Goal: Use online tool/utility: Utilize a website feature to perform a specific function

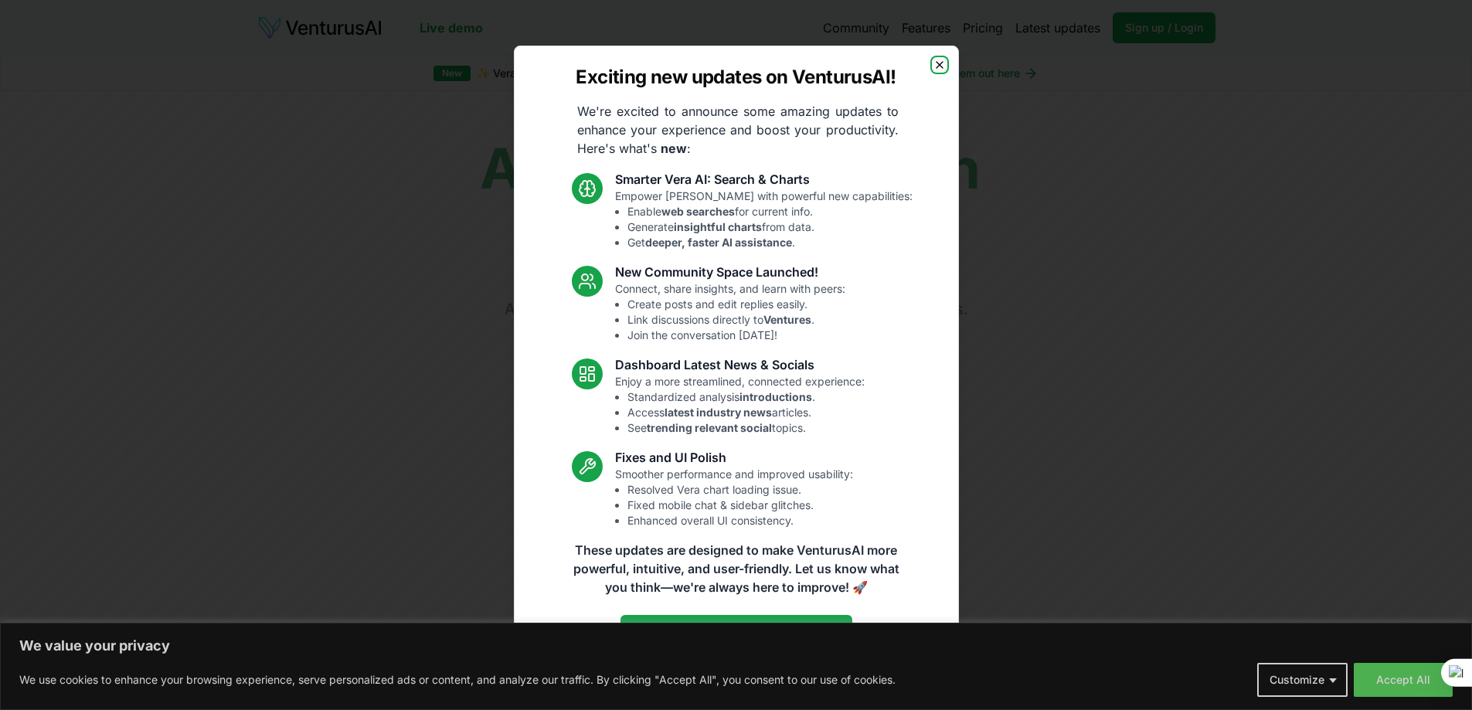
click at [943, 64] on icon "button" at bounding box center [939, 65] width 12 height 12
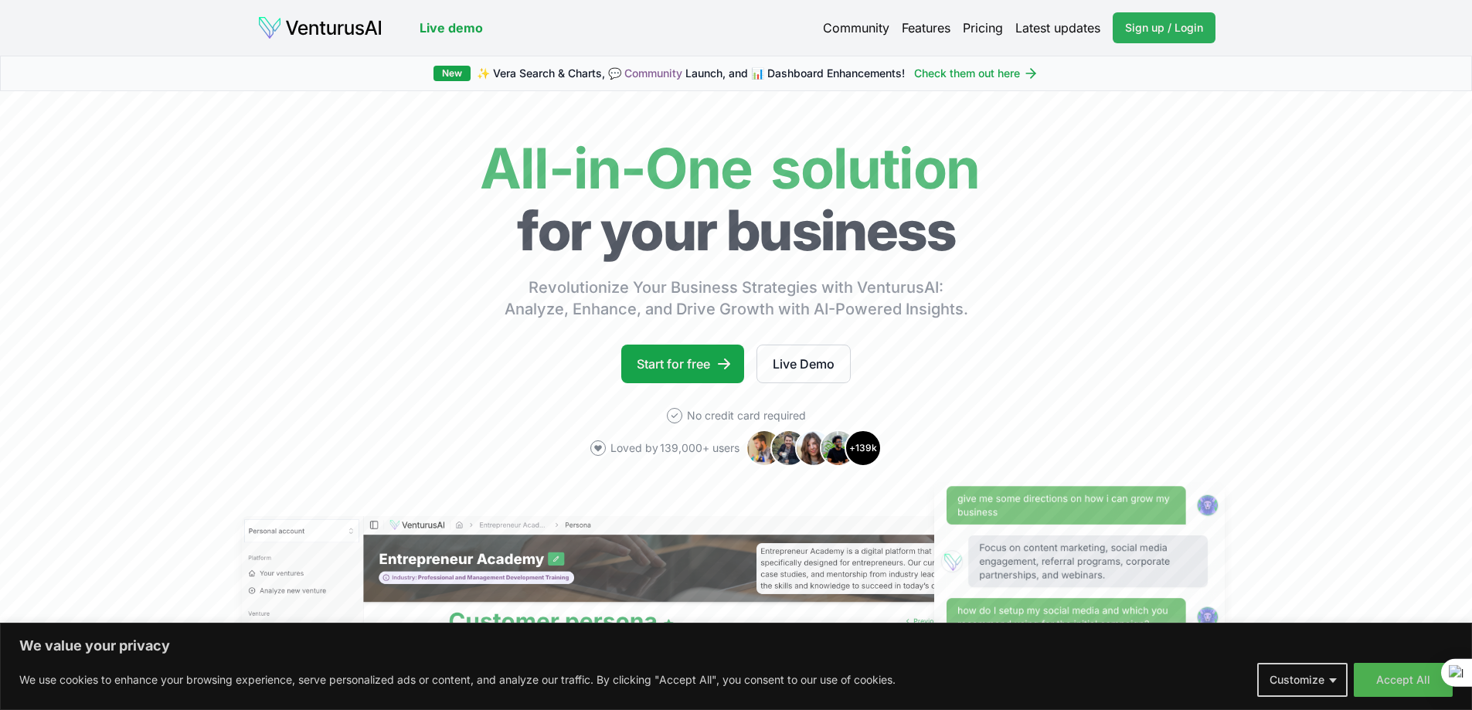
click at [1143, 20] on span "Sign up / Login" at bounding box center [1164, 27] width 78 height 15
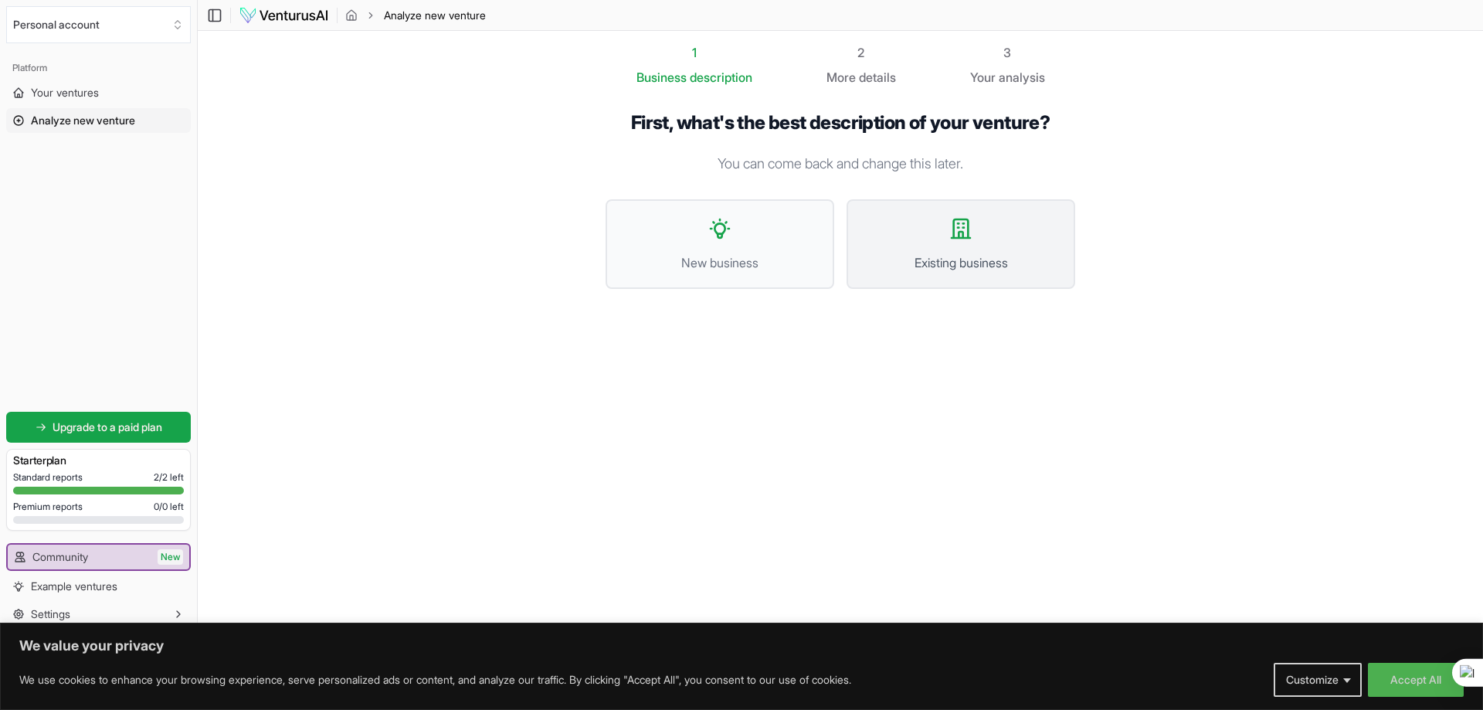
click at [950, 255] on span "Existing business" at bounding box center [961, 262] width 195 height 19
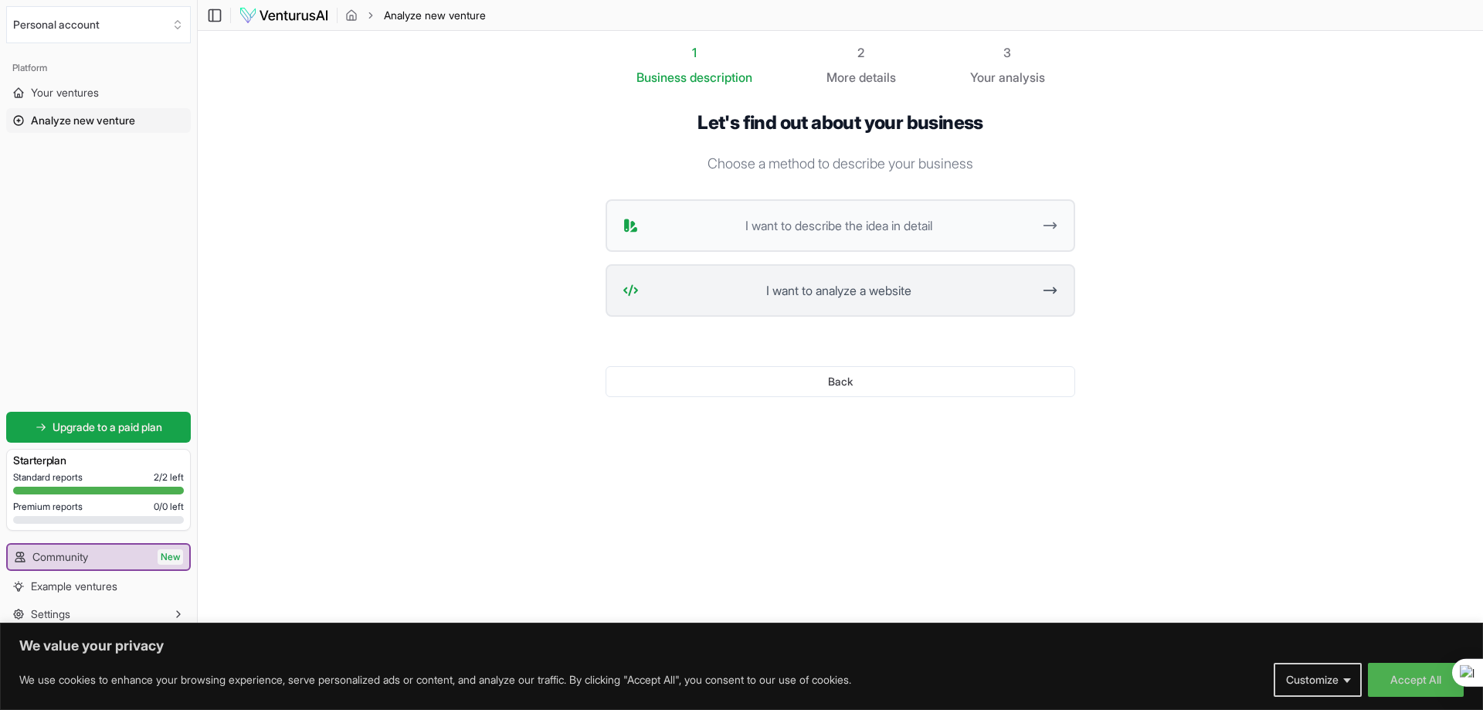
click at [801, 294] on span "I want to analyze a website" at bounding box center [838, 290] width 387 height 19
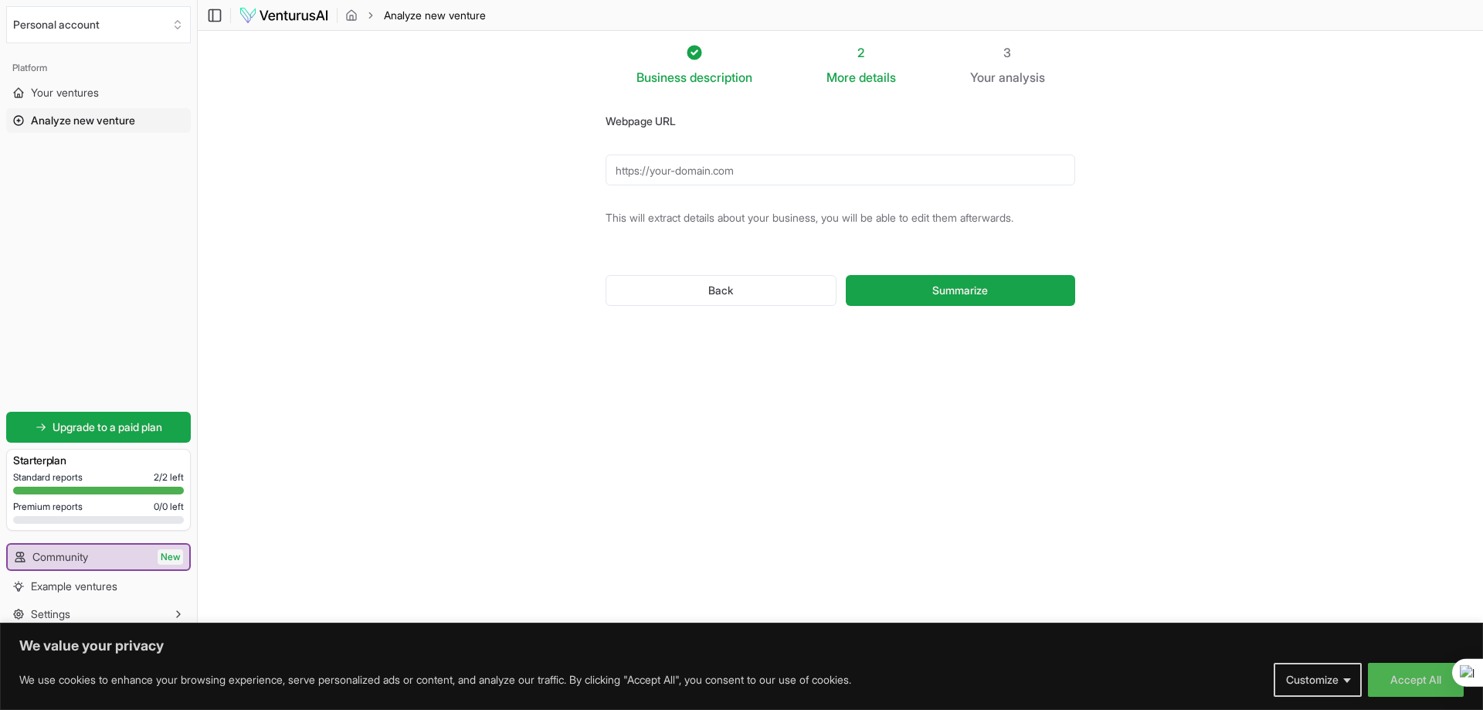
click at [708, 180] on input "Webpage URL" at bounding box center [841, 170] width 470 height 31
click at [806, 168] on input "www.giantday.com.br/aiexperience" at bounding box center [841, 170] width 470 height 31
drag, startPoint x: 831, startPoint y: 178, endPoint x: 728, endPoint y: 177, distance: 103.5
click at [728, 177] on input "www.giantday.com.br/aiexperience" at bounding box center [841, 170] width 470 height 31
click at [737, 236] on form "Webpage URL www.giantday.com.br This will extract details about your business, …" at bounding box center [841, 220] width 470 height 219
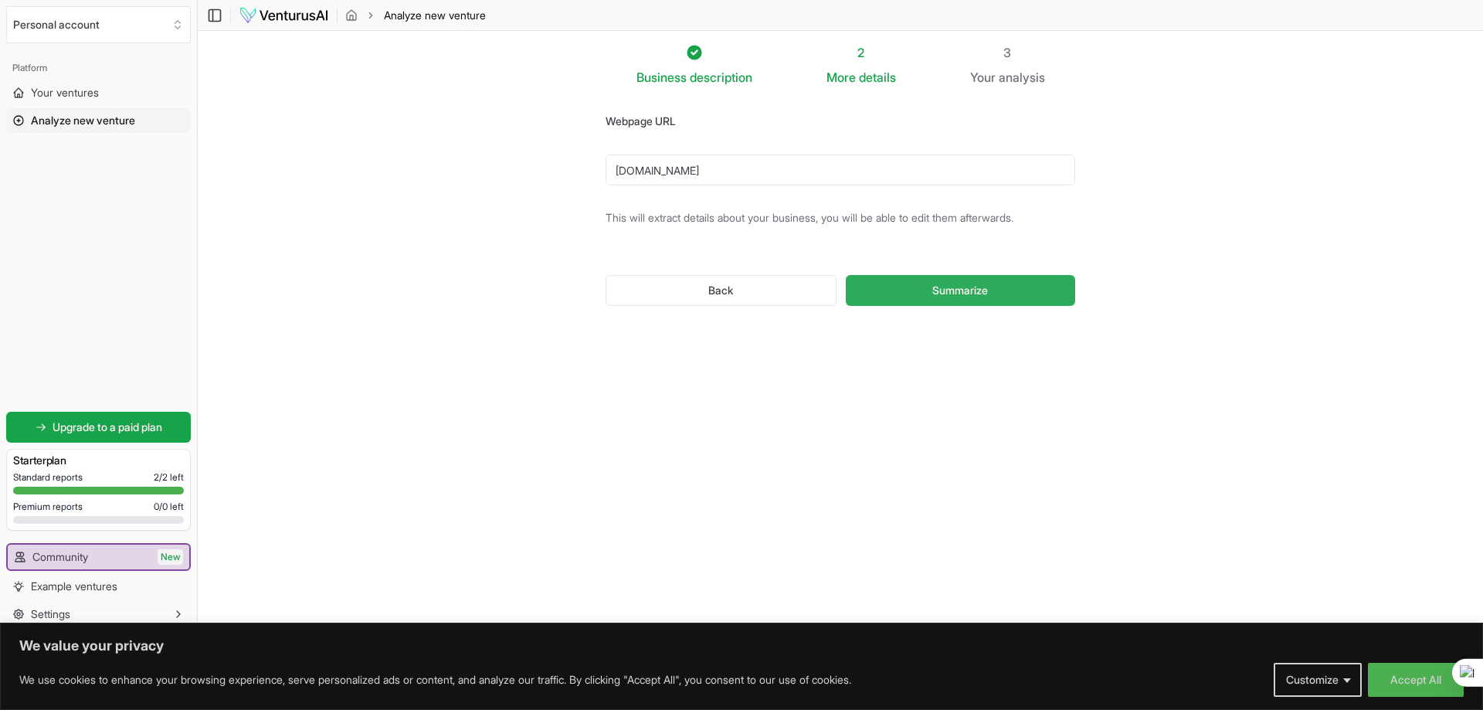
click at [957, 292] on span "Summarize" at bounding box center [960, 290] width 56 height 15
click at [617, 170] on input "www.giantday.com.br" at bounding box center [841, 170] width 470 height 31
type input "http://www.giantday.com.br"
click at [846, 275] on button "Summarize" at bounding box center [960, 290] width 229 height 31
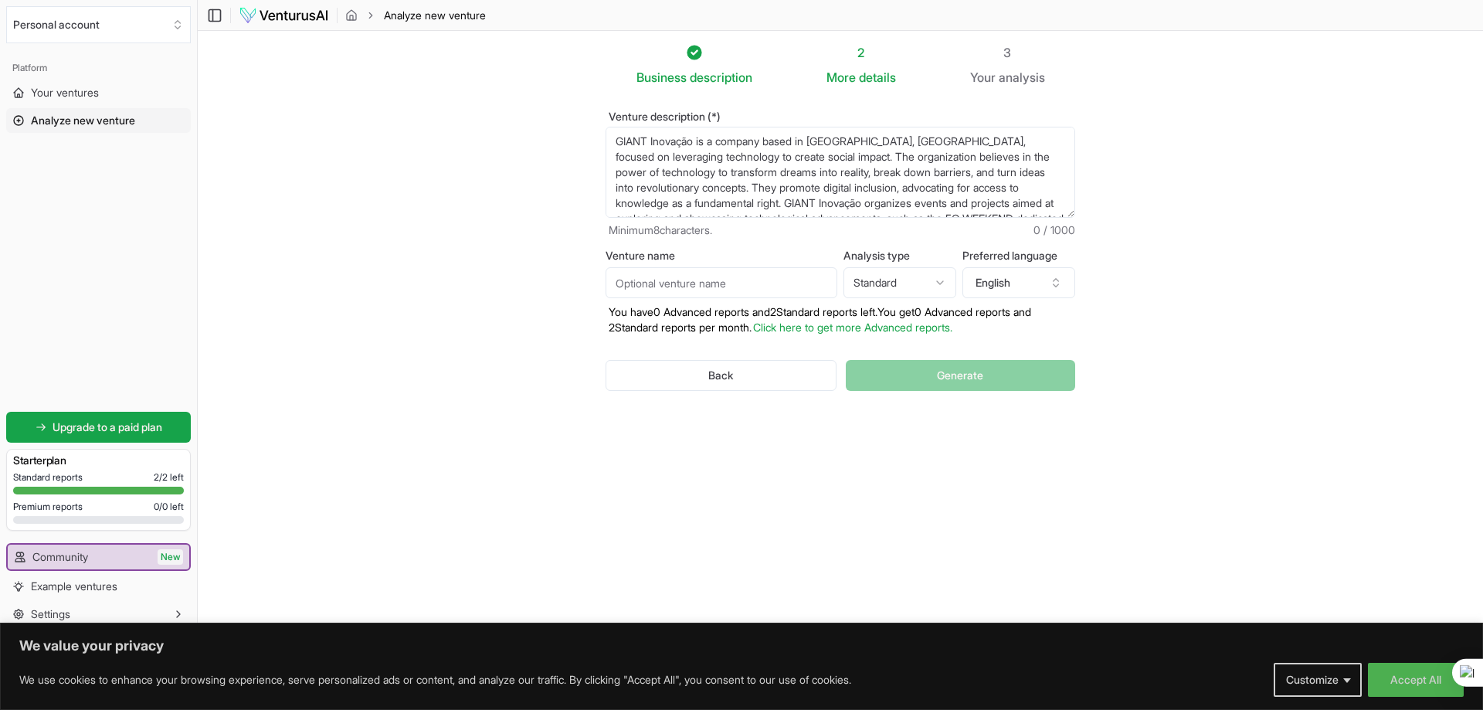
click at [891, 285] on html "We value your privacy We use cookies to enhance your browsing experience, serve…" at bounding box center [741, 355] width 1483 height 710
click at [989, 283] on button "English" at bounding box center [1019, 282] width 113 height 31
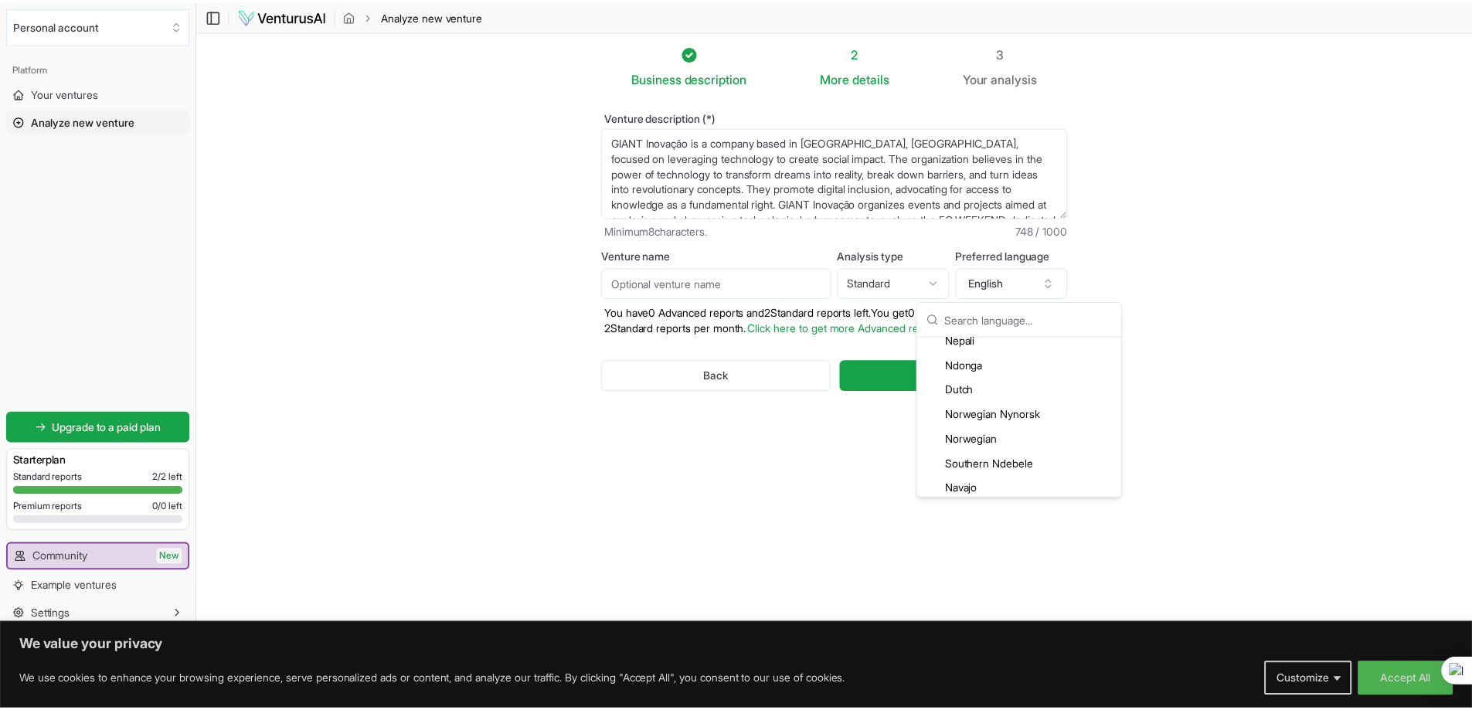
scroll to position [3090, 0]
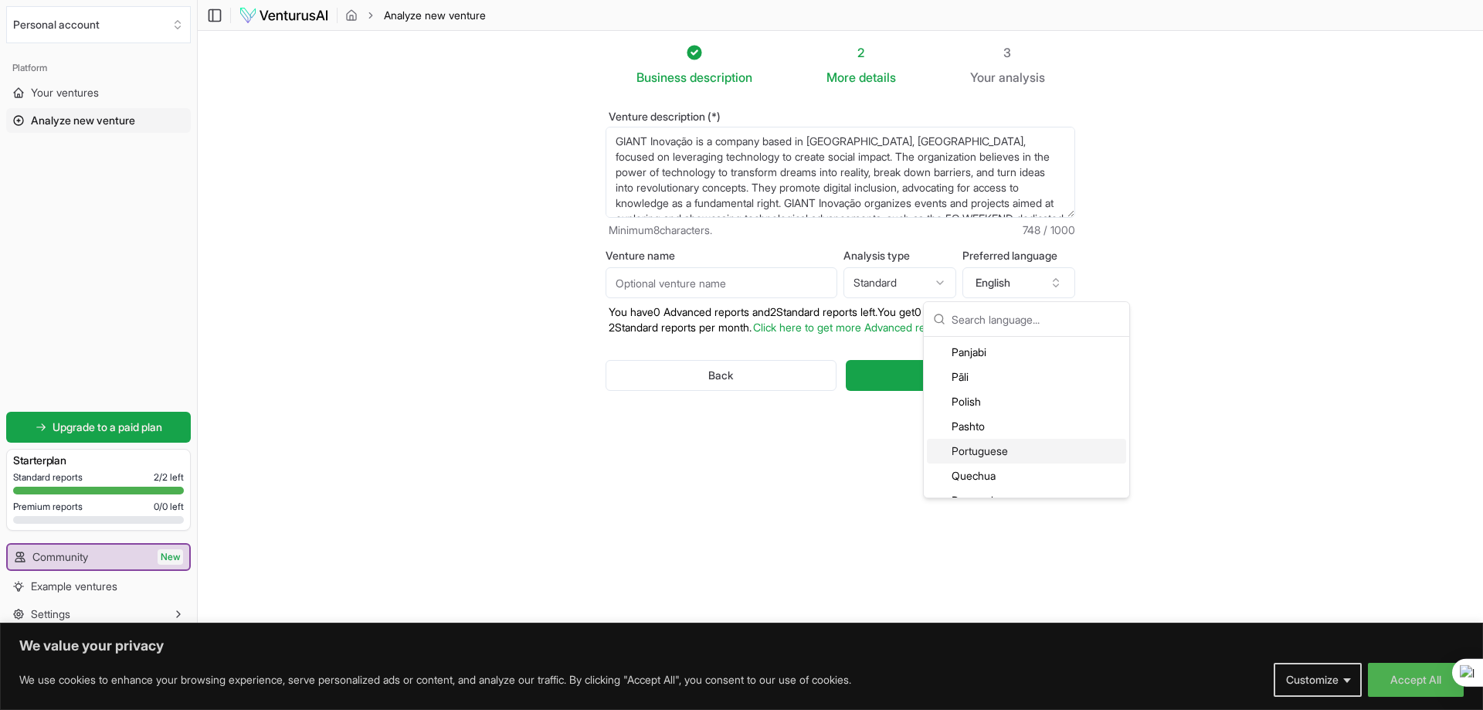
click at [991, 455] on div "Portuguese" at bounding box center [1026, 451] width 199 height 25
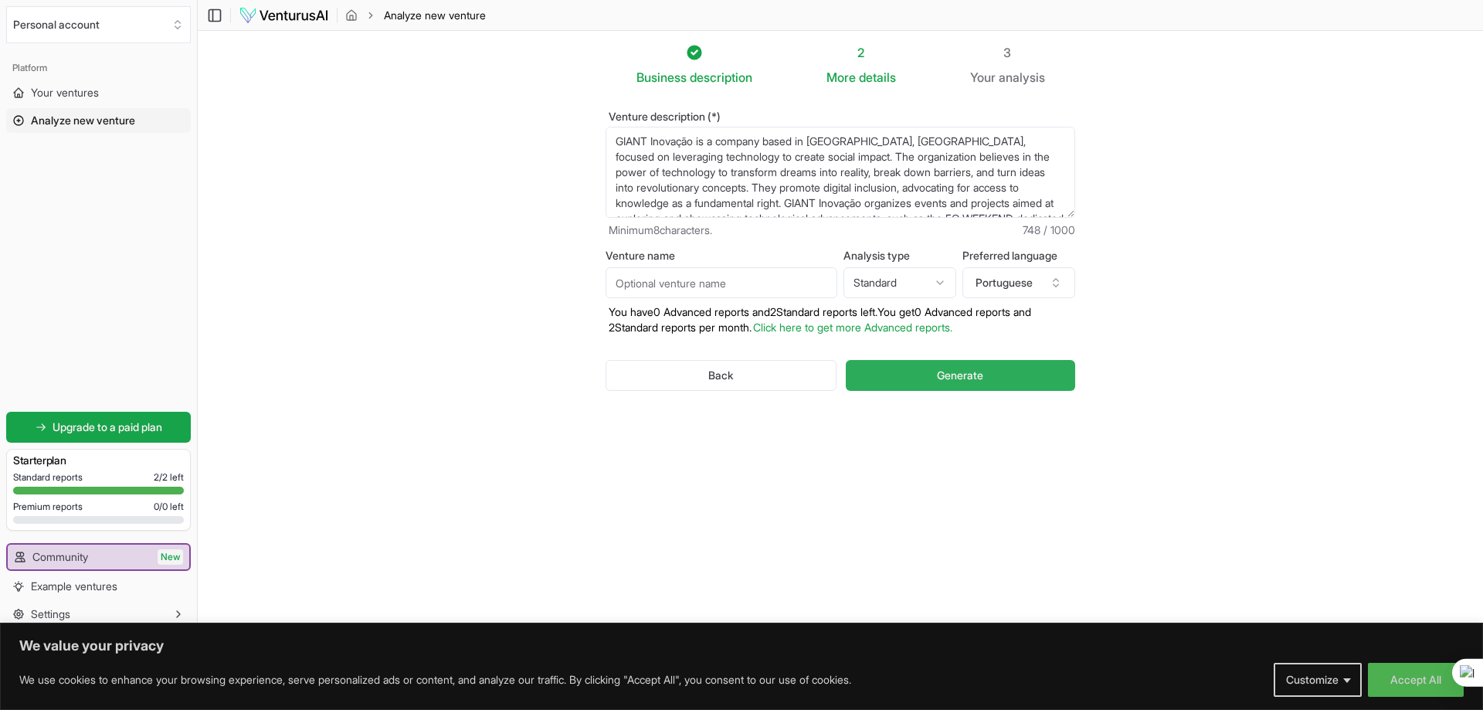
click at [933, 370] on button "Generate" at bounding box center [960, 375] width 229 height 31
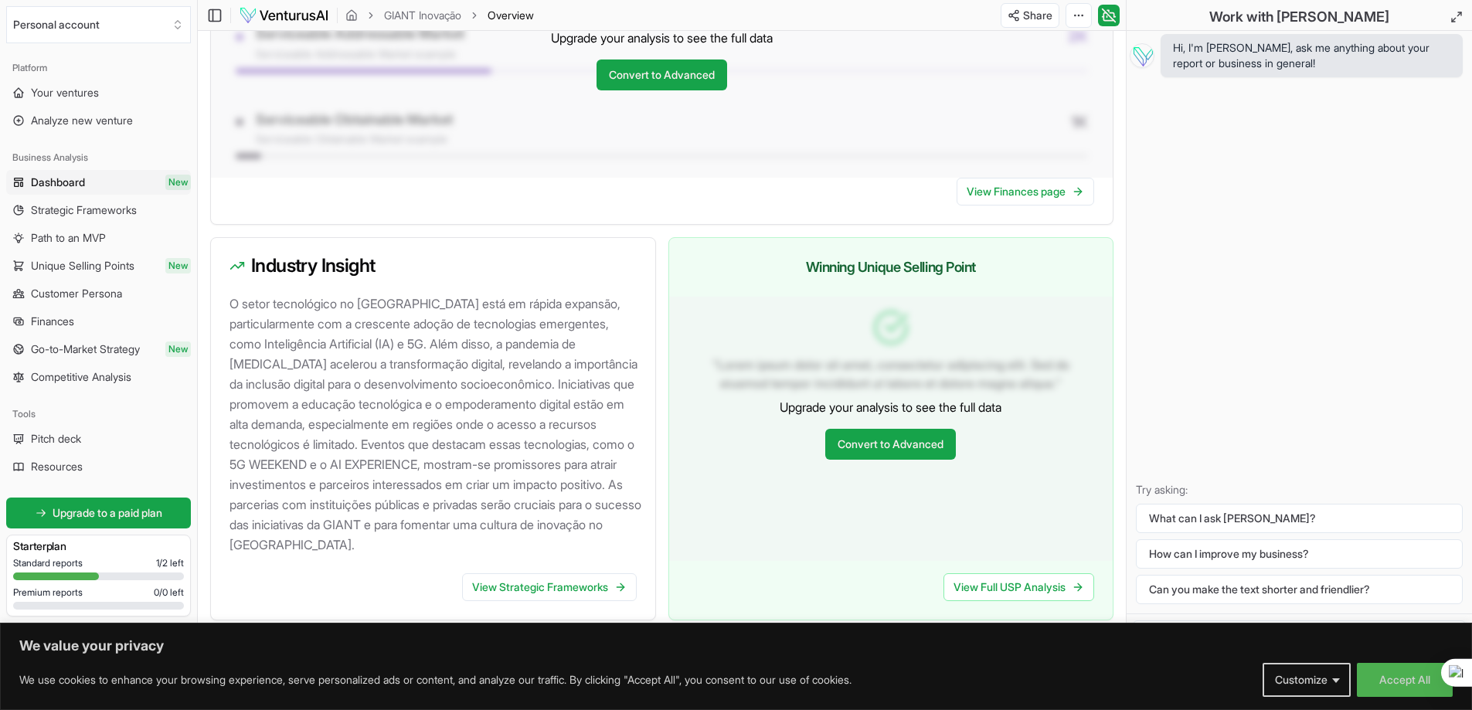
scroll to position [1404, 0]
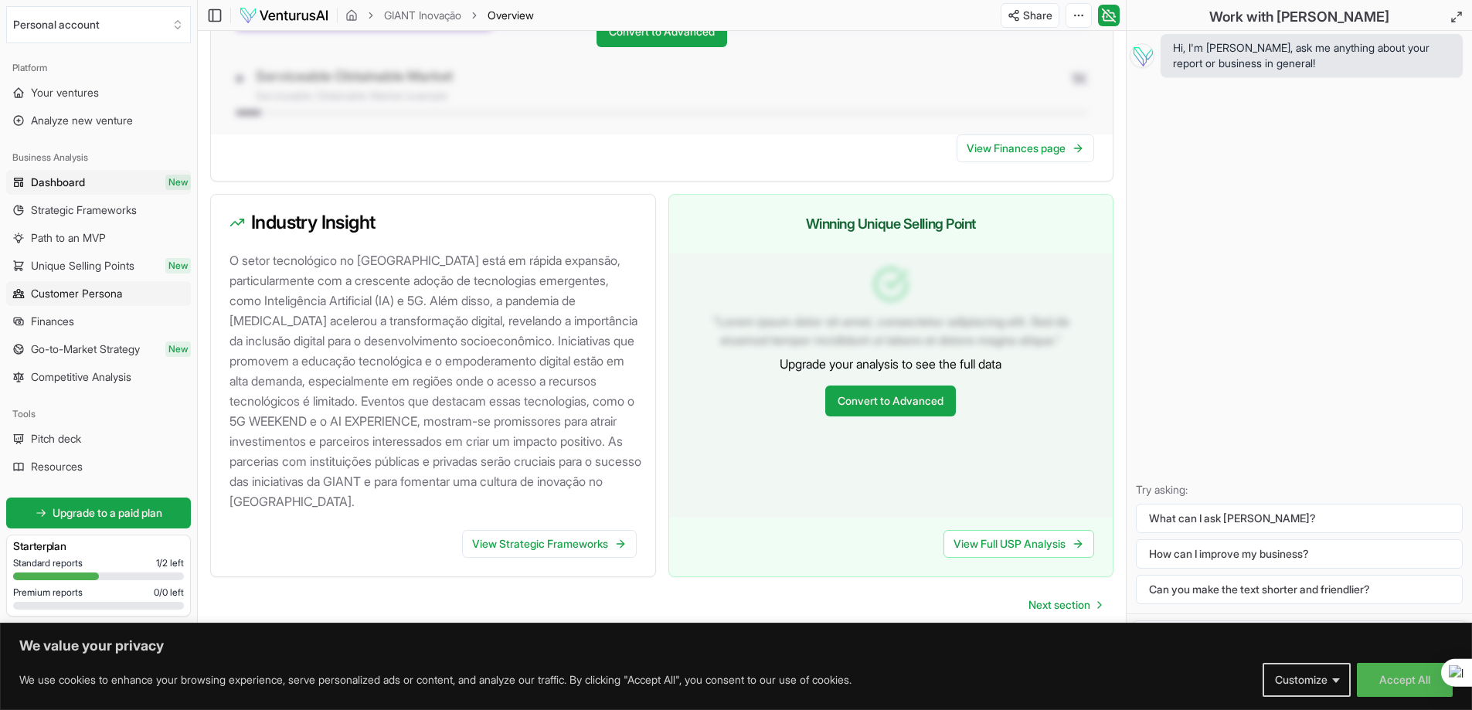
click at [89, 296] on span "Customer Persona" at bounding box center [76, 293] width 91 height 15
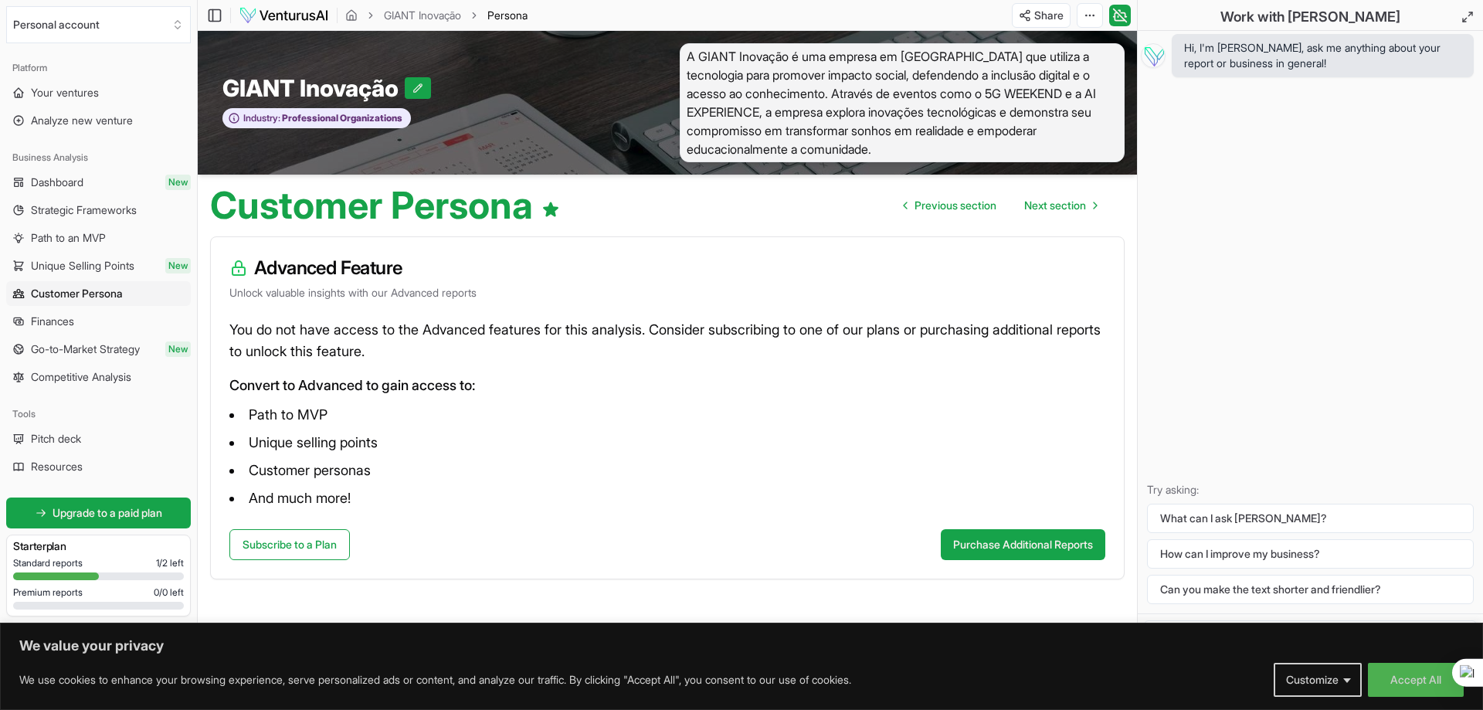
drag, startPoint x: 88, startPoint y: 182, endPoint x: 73, endPoint y: 182, distance: 15.5
click at [73, 182] on span "Dashboard" at bounding box center [57, 182] width 53 height 15
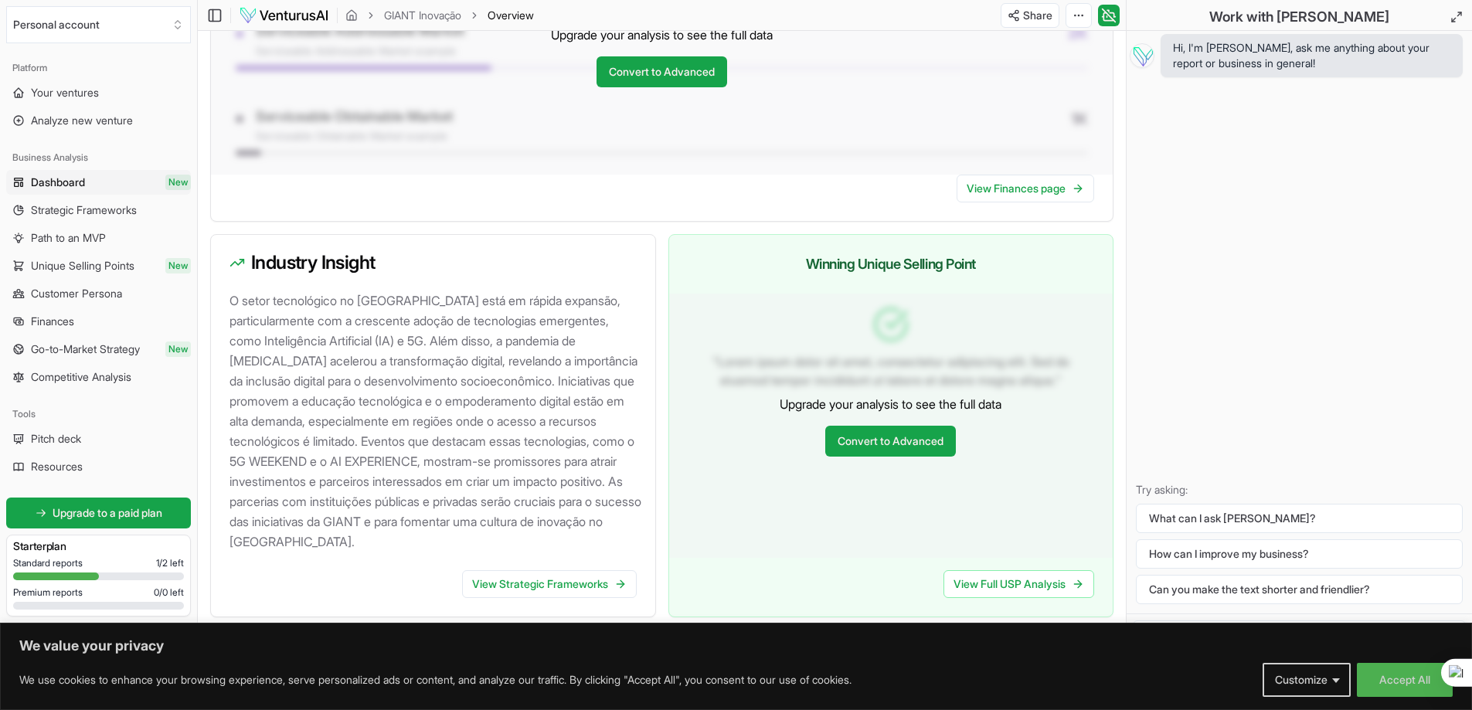
scroll to position [1404, 0]
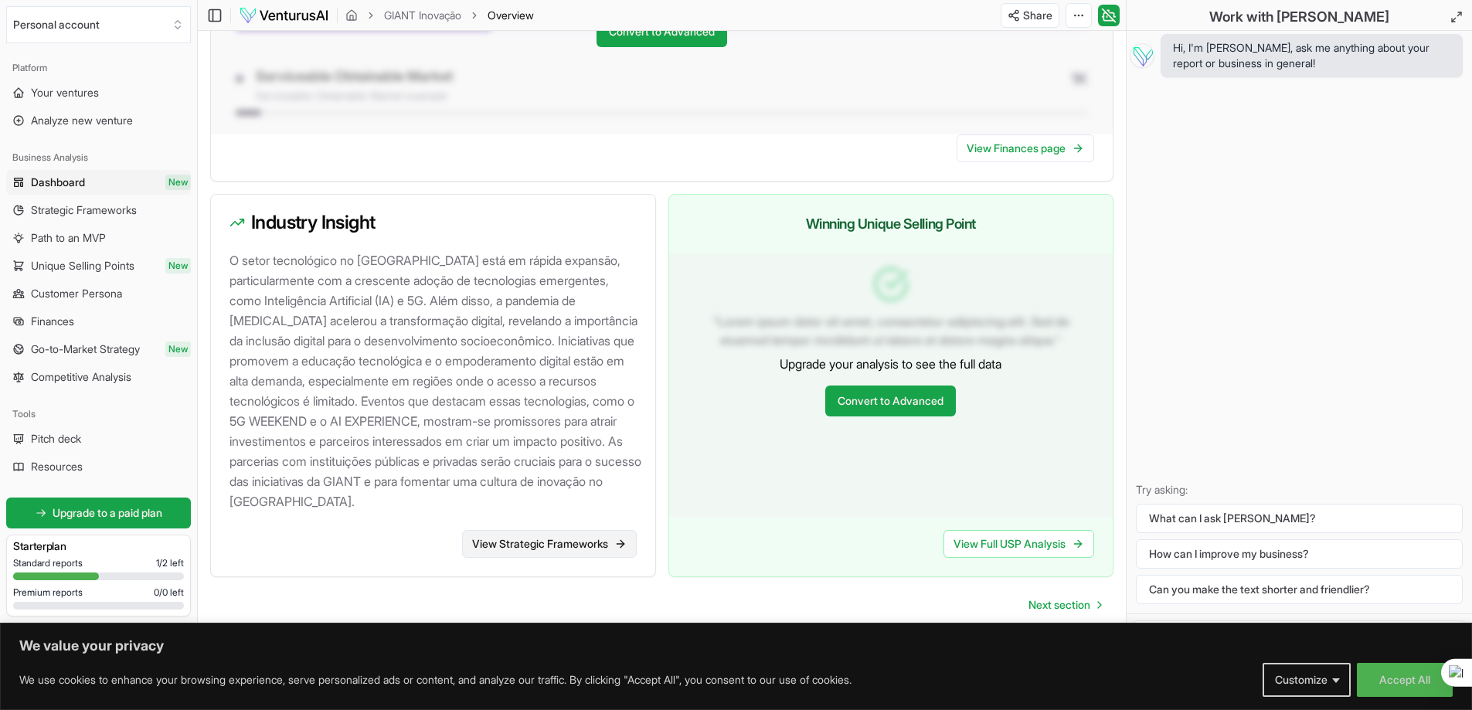
click at [531, 548] on link "View Strategic Frameworks" at bounding box center [549, 544] width 175 height 28
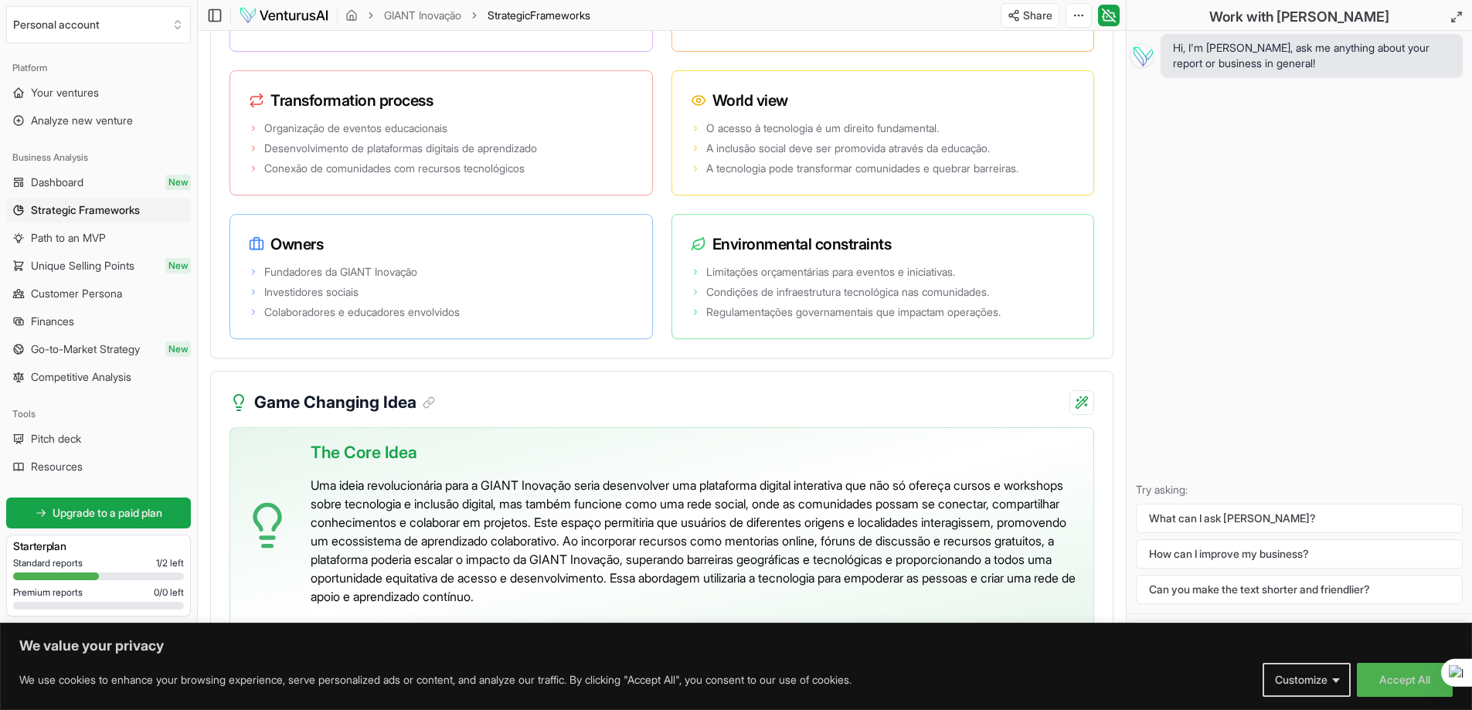
scroll to position [3078, 0]
